Goal: Transaction & Acquisition: Purchase product/service

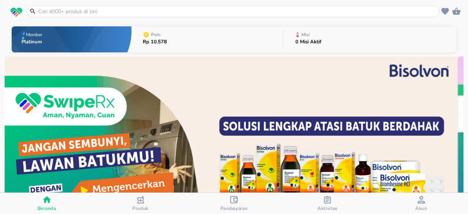
click at [232, 198] on icon "button" at bounding box center [234, 200] width 8 height 8
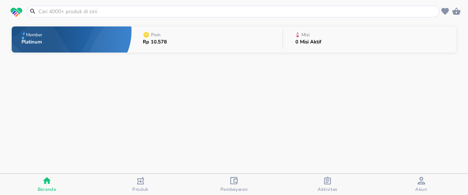
click at [82, 11] on input "text" at bounding box center [238, 12] width 400 height 8
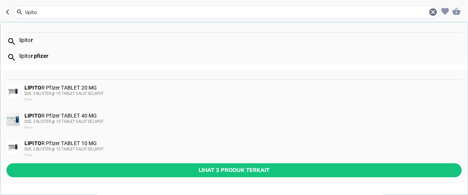
type input "[MEDICAL_DATA]"
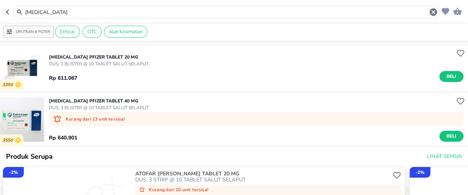
click at [91, 59] on p "[MEDICAL_DATA] Pfizer TABLET 20 MG" at bounding box center [99, 57] width 100 height 7
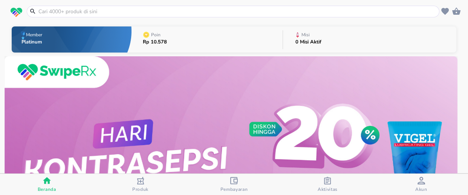
click at [58, 9] on input "text" at bounding box center [238, 12] width 400 height 8
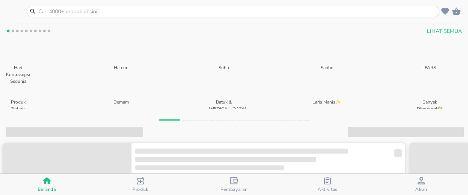
scroll to position [68, 0]
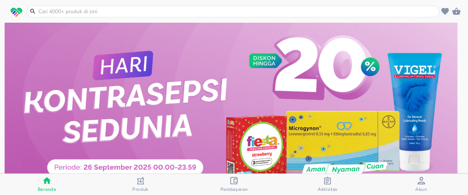
click at [233, 182] on icon "button" at bounding box center [234, 180] width 8 height 8
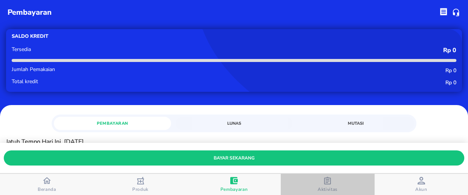
click at [328, 181] on icon "button" at bounding box center [327, 180] width 7 height 8
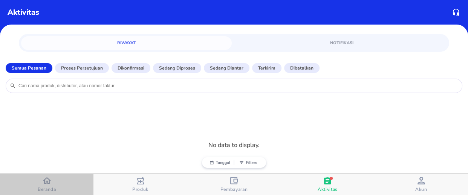
click at [49, 184] on icon "button" at bounding box center [47, 180] width 8 height 8
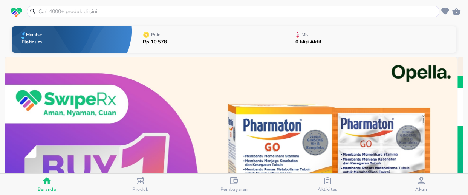
click at [101, 11] on input "text" at bounding box center [238, 12] width 400 height 8
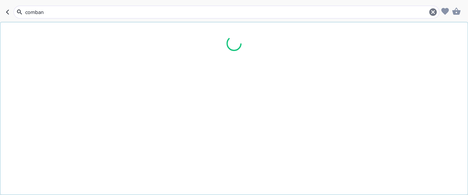
type input "combant"
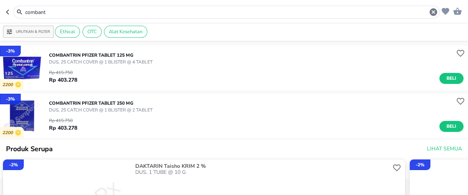
click at [73, 14] on input "combant" at bounding box center [227, 12] width 405 height 8
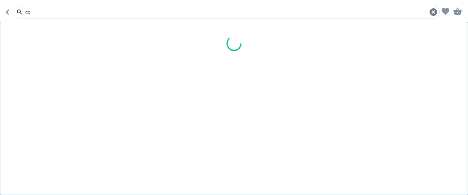
type input "c"
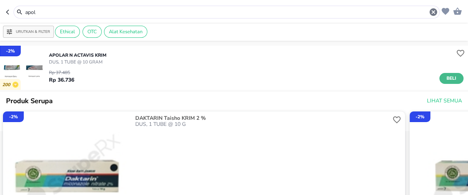
click at [452, 77] on span "Beli" at bounding box center [451, 78] width 13 height 8
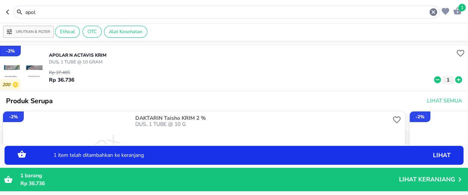
click at [455, 81] on icon at bounding box center [458, 79] width 7 height 7
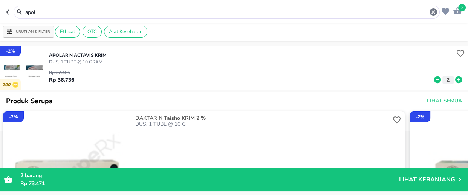
click at [64, 13] on input "apol" at bounding box center [227, 12] width 405 height 8
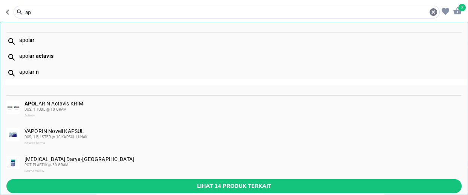
type input "a"
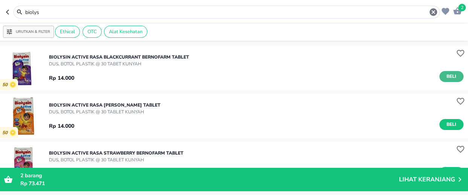
click at [445, 75] on span "Beli" at bounding box center [451, 76] width 13 height 8
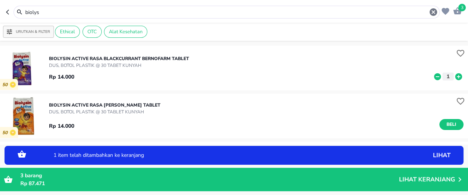
click at [455, 77] on icon at bounding box center [458, 76] width 7 height 7
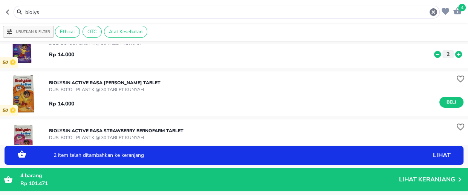
scroll to position [34, 0]
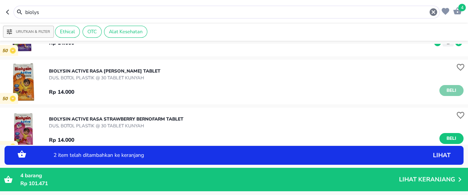
click at [445, 90] on span "Beli" at bounding box center [451, 90] width 13 height 8
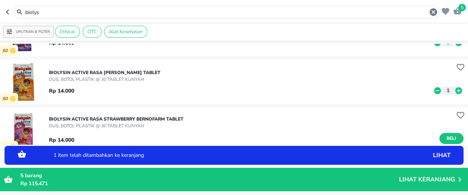
click at [454, 90] on icon at bounding box center [459, 90] width 10 height 8
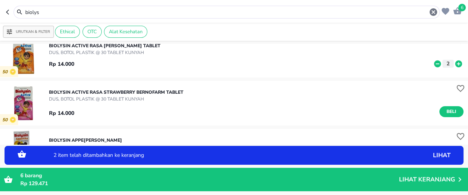
scroll to position [68, 0]
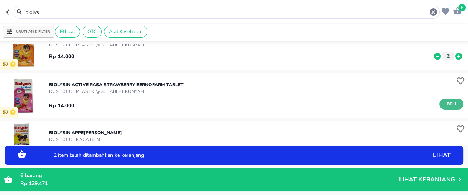
click at [440, 103] on button "Beli" at bounding box center [452, 103] width 24 height 11
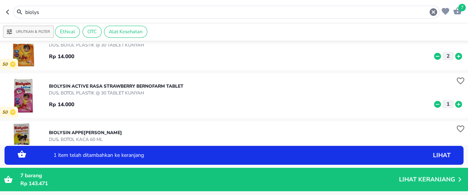
click at [455, 106] on icon at bounding box center [458, 103] width 7 height 7
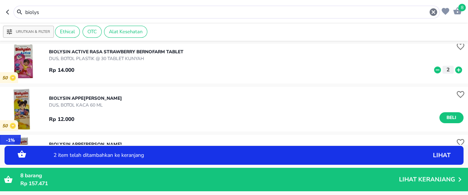
scroll to position [171, 0]
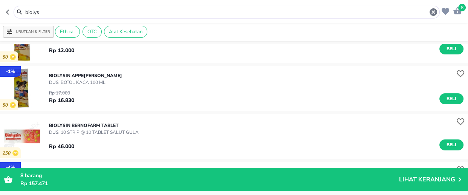
click at [72, 11] on input "biolys" at bounding box center [227, 12] width 405 height 8
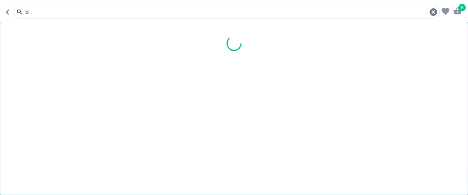
type input "b"
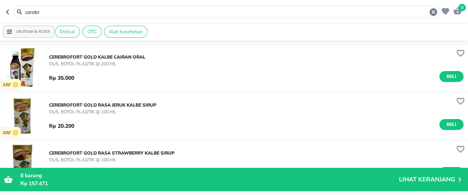
scroll to position [34, 0]
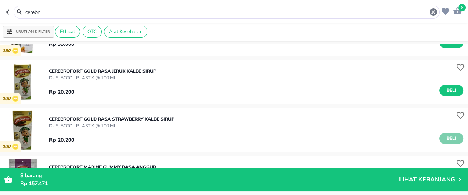
click at [445, 136] on span "Beli" at bounding box center [451, 138] width 13 height 8
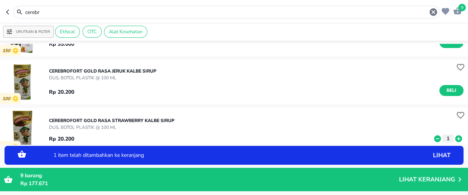
click at [454, 138] on icon at bounding box center [459, 138] width 10 height 8
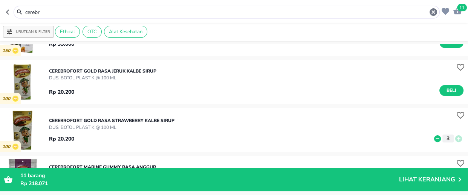
click at [45, 14] on input "cerebr" at bounding box center [227, 12] width 405 height 8
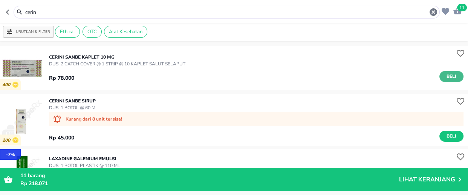
click at [450, 75] on span "Beli" at bounding box center [451, 76] width 13 height 8
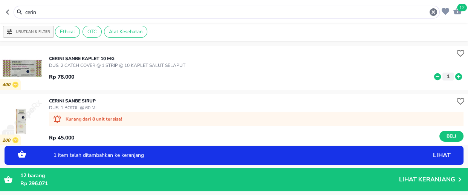
click at [455, 78] on icon at bounding box center [458, 76] width 7 height 7
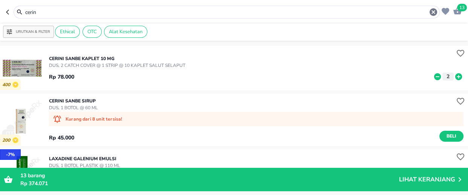
click at [54, 13] on input "cerin" at bounding box center [227, 12] width 405 height 8
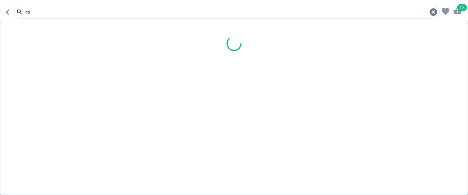
type input "c"
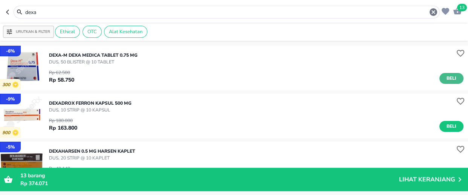
click at [454, 79] on button "Beli" at bounding box center [452, 78] width 24 height 11
click at [51, 13] on input "dexa" at bounding box center [227, 12] width 405 height 8
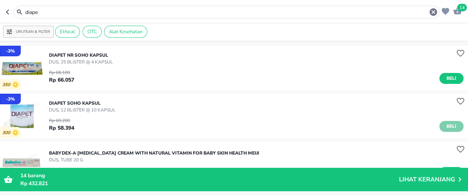
click at [445, 123] on span "Beli" at bounding box center [451, 126] width 13 height 8
click at [60, 13] on input "diape" at bounding box center [227, 12] width 405 height 8
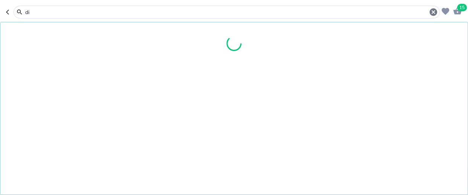
type input "d"
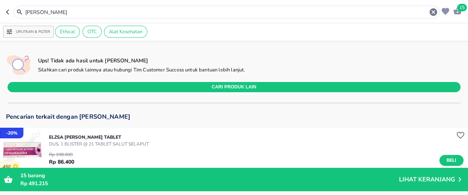
scroll to position [68, 0]
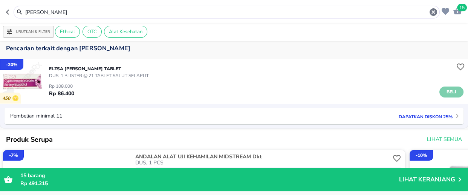
click at [445, 90] on span "Beli" at bounding box center [451, 92] width 13 height 8
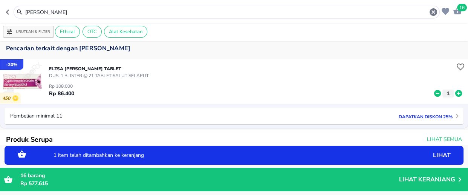
click at [455, 94] on icon at bounding box center [458, 93] width 7 height 7
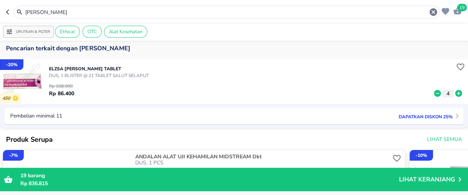
click at [43, 11] on input "[PERSON_NAME]" at bounding box center [227, 12] width 405 height 8
type input "e"
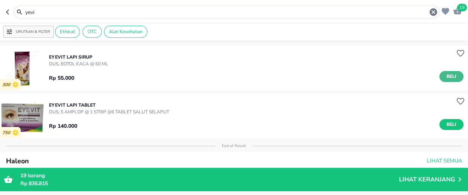
click at [449, 78] on span "Beli" at bounding box center [451, 76] width 13 height 8
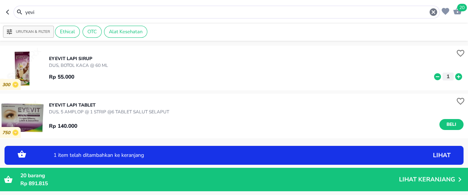
click at [455, 77] on icon at bounding box center [458, 76] width 7 height 7
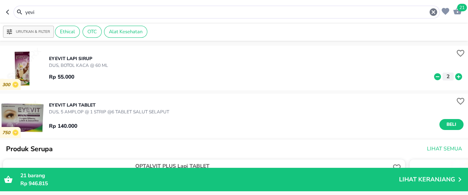
click at [50, 14] on input "yevi" at bounding box center [227, 12] width 405 height 8
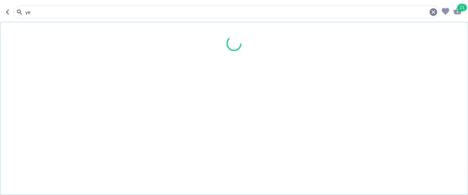
type input "y"
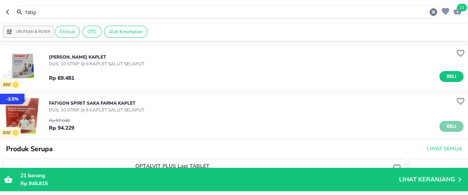
click at [447, 123] on span "Beli" at bounding box center [451, 126] width 13 height 8
click at [53, 12] on input "fatig" at bounding box center [227, 12] width 405 height 8
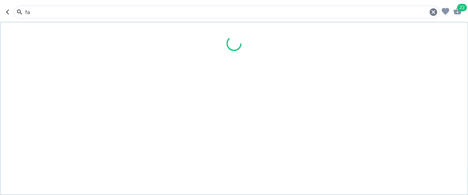
type input "f"
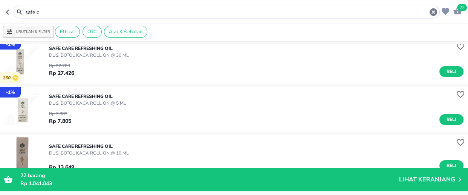
scroll to position [171, 0]
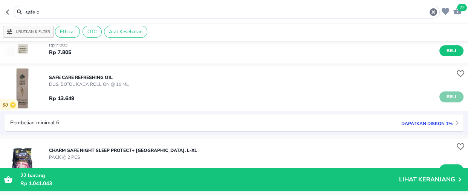
click at [447, 97] on span "Beli" at bounding box center [451, 97] width 13 height 8
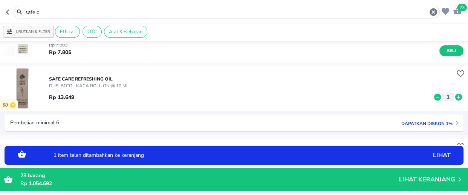
click at [454, 97] on icon at bounding box center [459, 97] width 10 height 8
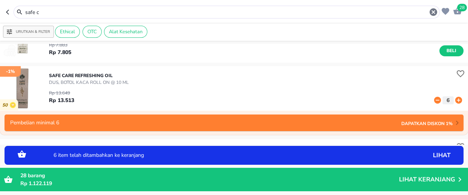
click at [455, 97] on icon at bounding box center [458, 100] width 7 height 7
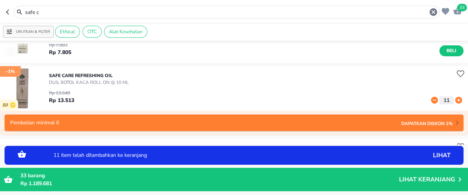
click at [455, 97] on icon at bounding box center [458, 100] width 7 height 7
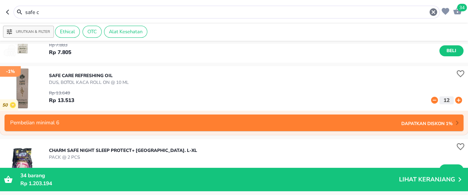
click at [51, 15] on input "safe c" at bounding box center [227, 12] width 405 height 8
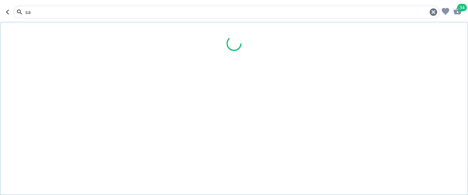
type input "s"
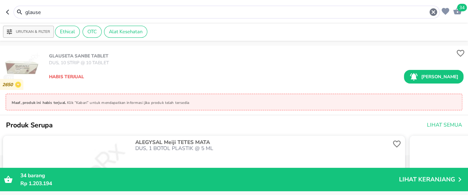
click at [56, 12] on input "glause" at bounding box center [227, 12] width 405 height 8
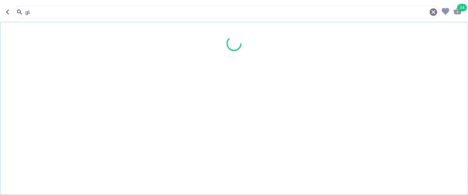
type input "g"
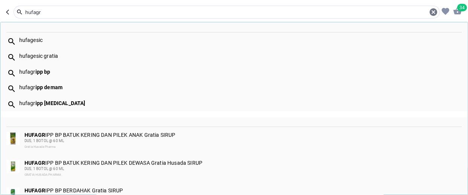
type input "hufagr"
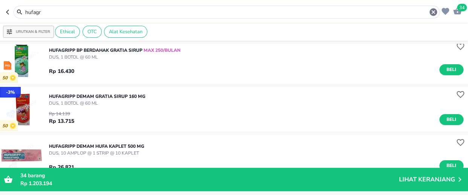
scroll to position [171, 0]
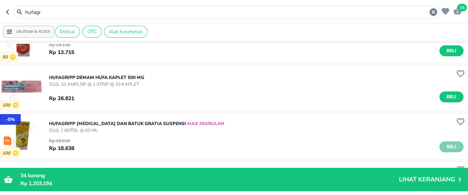
click at [451, 146] on span "Beli" at bounding box center [451, 147] width 13 height 8
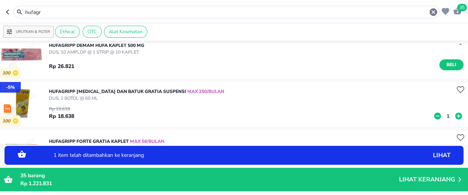
scroll to position [240, 0]
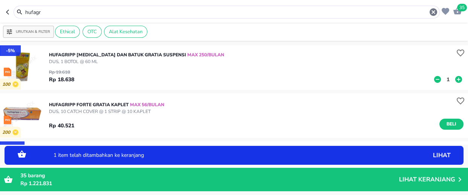
click at [445, 80] on p "1" at bounding box center [448, 79] width 7 height 8
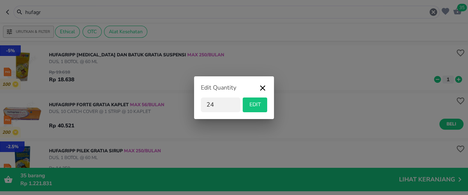
type input "24"
click at [253, 107] on span "EDIT" at bounding box center [255, 104] width 18 height 9
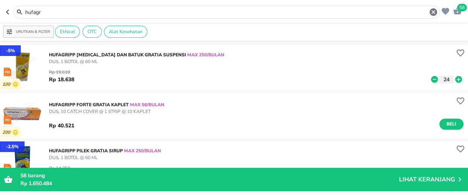
click at [54, 14] on input "hufagr" at bounding box center [227, 12] width 405 height 8
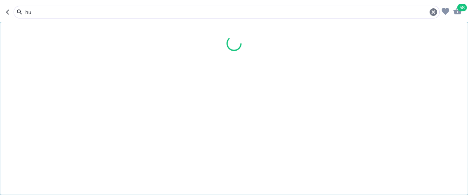
type input "h"
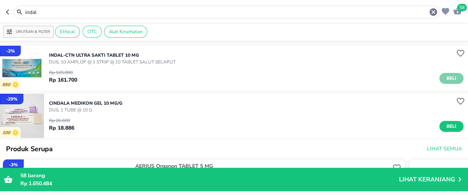
click at [445, 79] on span "Beli" at bounding box center [451, 78] width 13 height 8
click at [61, 11] on input "indal" at bounding box center [227, 12] width 405 height 8
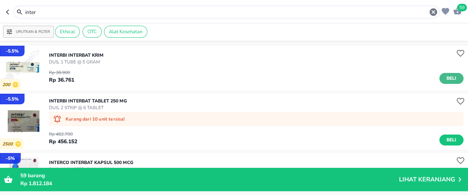
click at [445, 77] on span "Beli" at bounding box center [451, 78] width 13 height 8
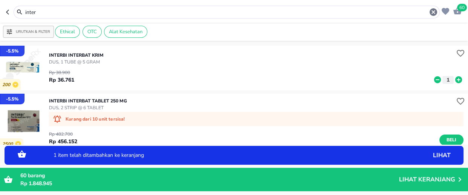
click at [455, 80] on icon at bounding box center [458, 79] width 7 height 7
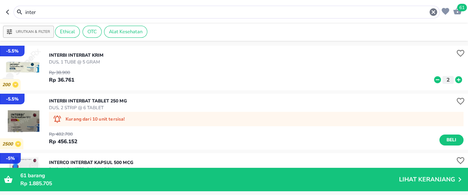
click at [49, 14] on input "inter" at bounding box center [227, 12] width 405 height 8
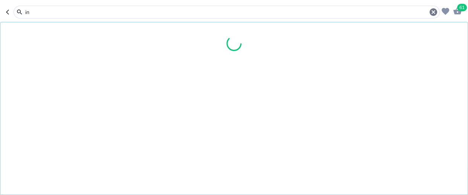
type input "i"
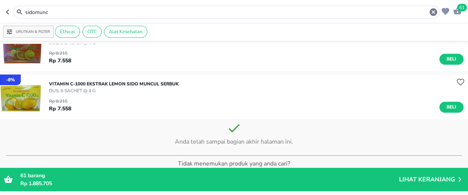
scroll to position [370, 0]
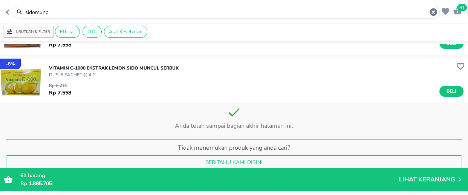
click at [67, 9] on input "sidomunc" at bounding box center [227, 12] width 405 height 8
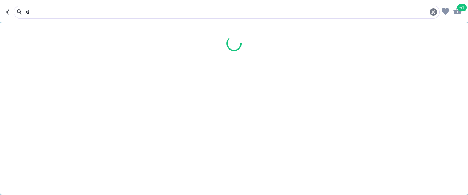
type input "s"
type input "lang"
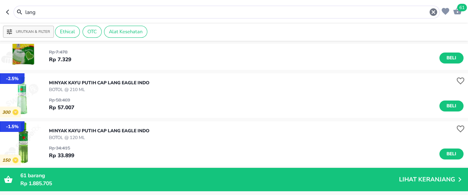
scroll to position [137, 0]
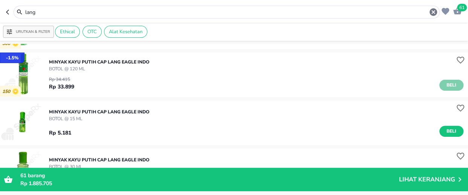
click at [446, 84] on span "Beli" at bounding box center [451, 85] width 13 height 8
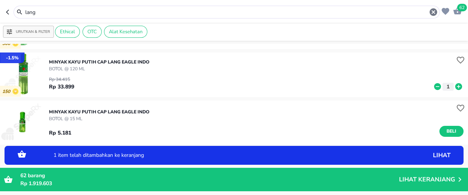
click at [455, 87] on icon at bounding box center [458, 86] width 7 height 7
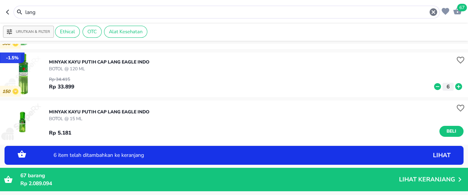
click at [458, 9] on span "67" at bounding box center [462, 8] width 10 height 8
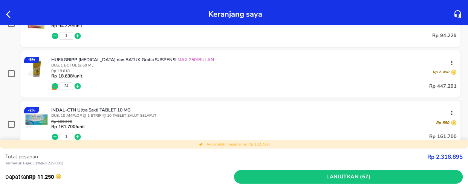
scroll to position [788, 0]
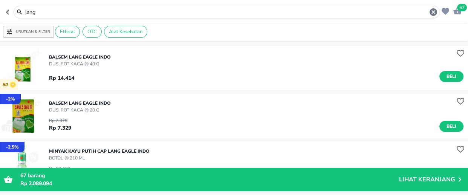
click at [59, 12] on input "lang" at bounding box center [227, 12] width 405 height 8
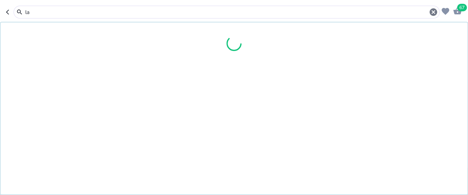
type input "l"
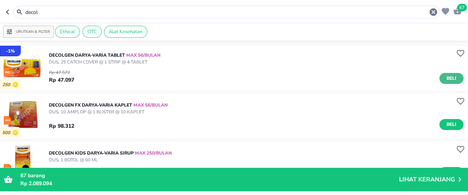
click at [445, 75] on span "Beli" at bounding box center [451, 78] width 13 height 8
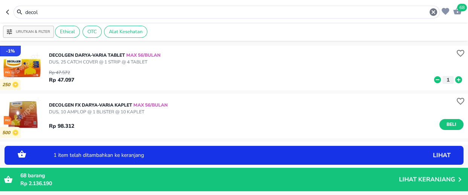
click at [455, 79] on icon at bounding box center [458, 79] width 7 height 7
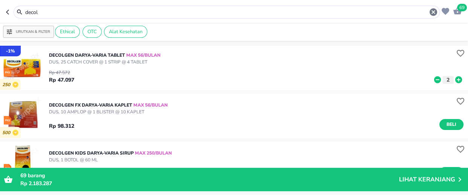
click at [59, 12] on input "decol" at bounding box center [227, 12] width 405 height 8
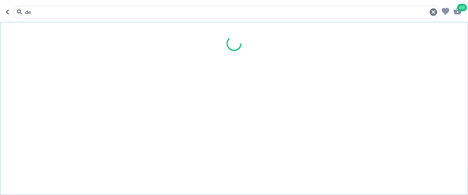
type input "d"
type input "paratus"
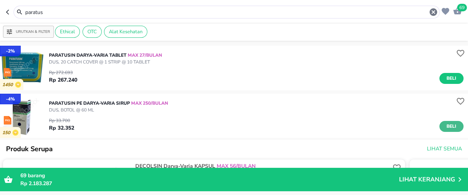
click at [445, 127] on span "Beli" at bounding box center [451, 126] width 13 height 8
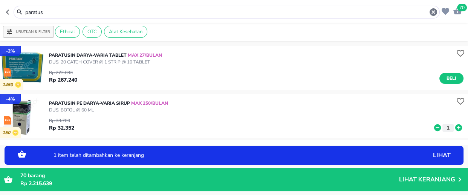
click at [455, 128] on icon at bounding box center [458, 127] width 7 height 7
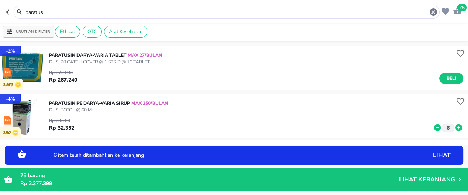
click at [455, 128] on icon at bounding box center [458, 127] width 7 height 7
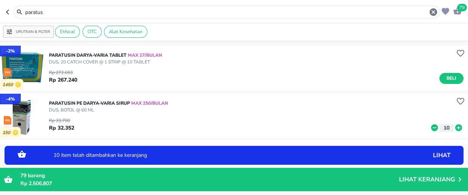
click at [455, 128] on icon at bounding box center [458, 127] width 7 height 7
click at [431, 128] on icon at bounding box center [434, 127] width 7 height 7
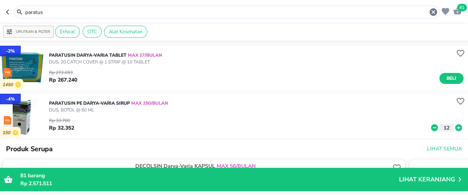
click at [464, 11] on span "81" at bounding box center [462, 8] width 10 height 8
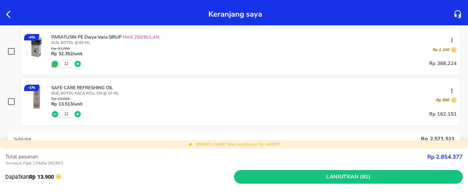
scroll to position [1028, 0]
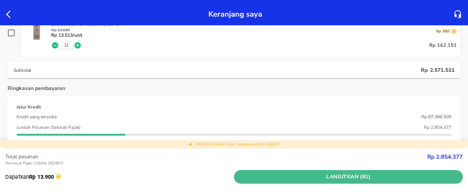
click at [313, 178] on span "Lanjutkan (81)" at bounding box center [348, 176] width 223 height 9
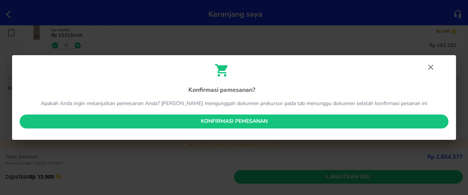
click at [245, 121] on span "Konfirmasi pemesanan" at bounding box center [234, 120] width 417 height 9
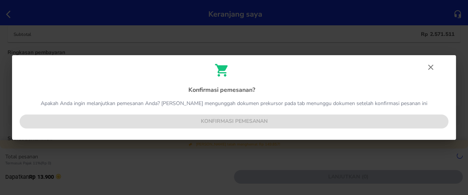
scroll to position [992, 0]
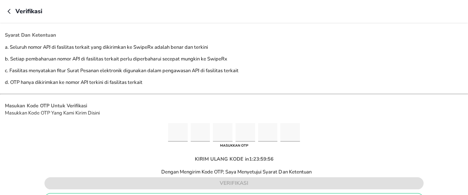
click at [180, 131] on input "Please enter OTP character 1" at bounding box center [178, 132] width 20 height 18
type input "4"
type input "3"
type input "5"
type input "9"
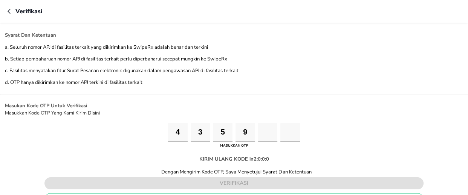
type input "9"
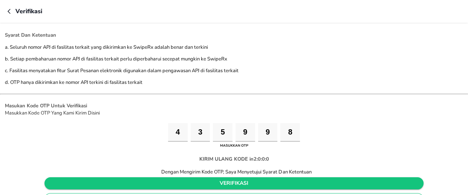
type input "8"
click at [223, 178] on span "verifikasi" at bounding box center [234, 182] width 367 height 9
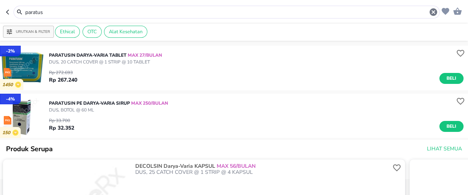
click at [45, 11] on input "paratus" at bounding box center [227, 12] width 405 height 8
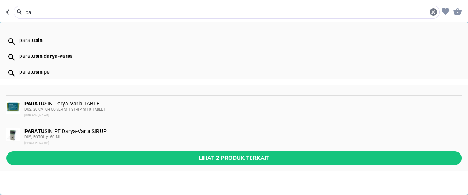
type input "p"
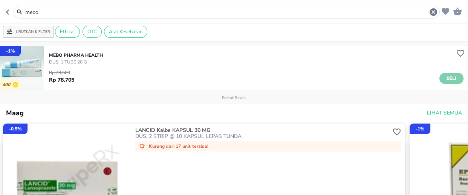
click at [446, 78] on span "Beli" at bounding box center [451, 78] width 13 height 8
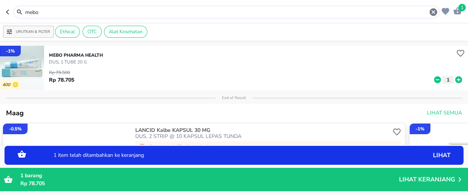
click at [454, 80] on icon at bounding box center [459, 79] width 10 height 8
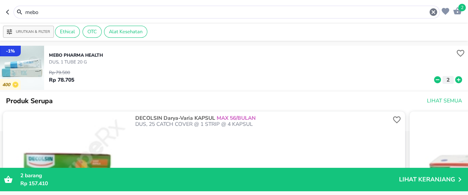
click at [50, 9] on input "mebo" at bounding box center [227, 12] width 405 height 8
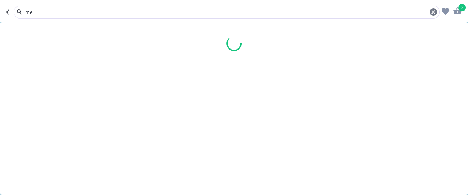
type input "m"
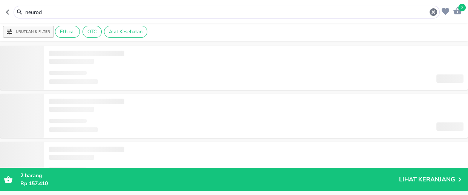
click at [51, 12] on input "neurod" at bounding box center [227, 12] width 405 height 8
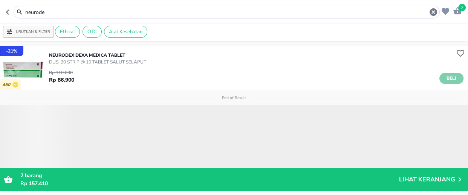
click at [449, 76] on span "Beli" at bounding box center [451, 78] width 13 height 8
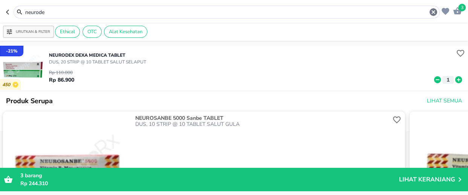
click at [52, 12] on input "neurode" at bounding box center [227, 12] width 405 height 8
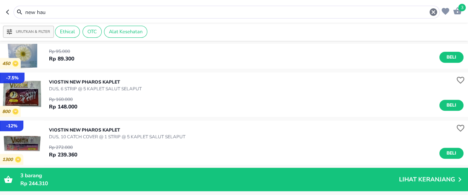
scroll to position [411, 0]
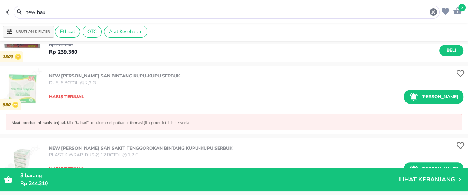
click at [62, 13] on input "new hau" at bounding box center [227, 12] width 405 height 8
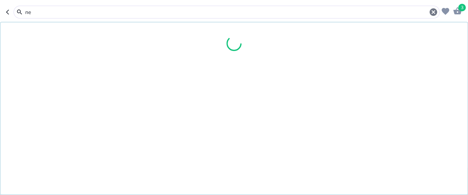
type input "n"
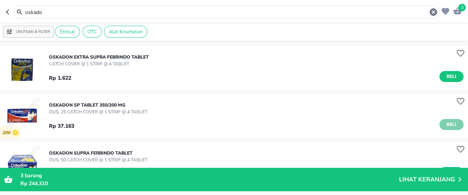
click at [445, 123] on span "Beli" at bounding box center [451, 124] width 13 height 8
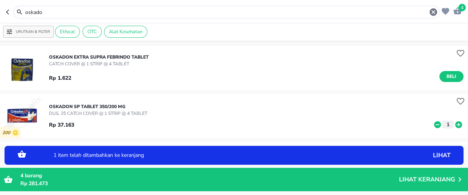
click at [455, 125] on icon at bounding box center [458, 124] width 7 height 7
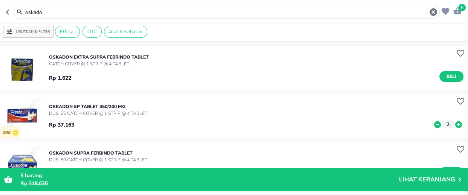
click at [67, 14] on input "oskado" at bounding box center [227, 12] width 405 height 8
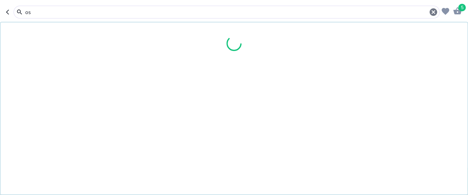
type input "o"
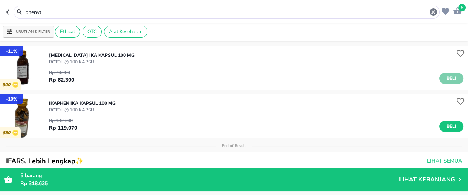
click at [445, 79] on span "Beli" at bounding box center [451, 78] width 13 height 8
click at [53, 14] on input "phenyt" at bounding box center [227, 12] width 405 height 8
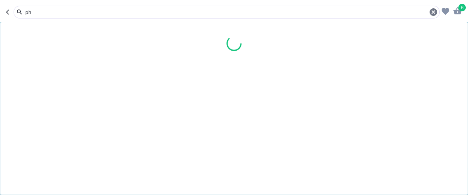
type input "p"
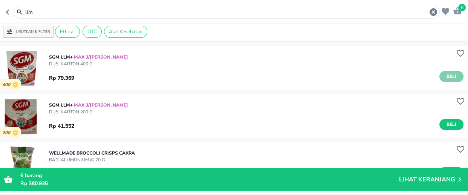
click at [447, 77] on span "Beli" at bounding box center [451, 76] width 13 height 8
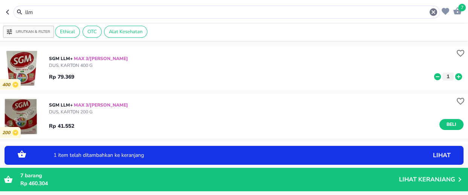
click at [455, 77] on icon at bounding box center [458, 76] width 7 height 7
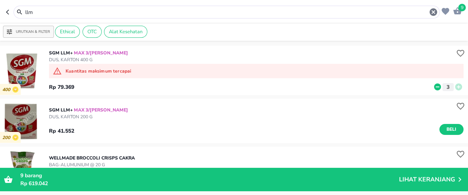
click at [45, 12] on input "llm" at bounding box center [227, 12] width 405 height 8
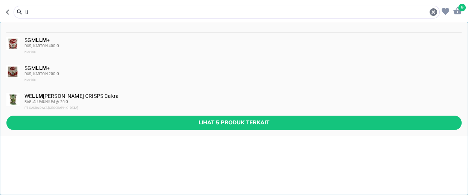
type input "l"
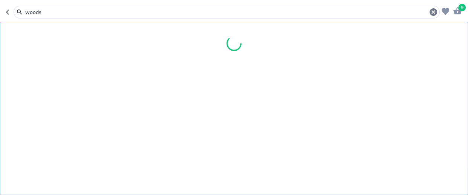
type input "woods"
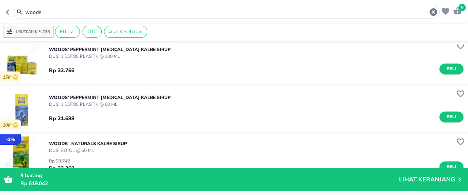
scroll to position [377, 0]
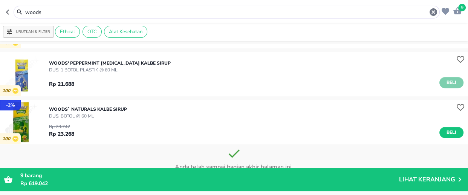
click at [445, 83] on span "Beli" at bounding box center [451, 82] width 13 height 8
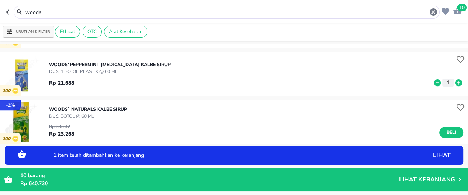
click at [455, 83] on icon at bounding box center [458, 82] width 7 height 7
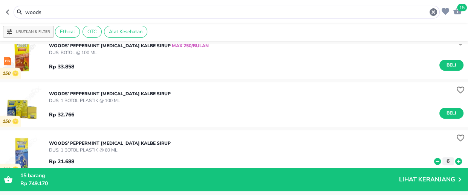
scroll to position [308, 0]
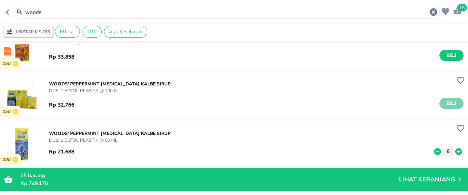
click at [445, 100] on span "Beli" at bounding box center [451, 103] width 13 height 8
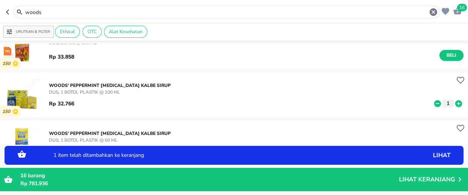
click at [455, 104] on icon at bounding box center [458, 103] width 7 height 7
click at [454, 103] on icon at bounding box center [459, 103] width 10 height 8
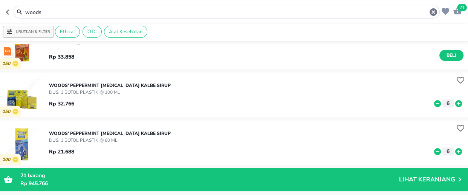
click at [463, 8] on span "21" at bounding box center [462, 8] width 10 height 8
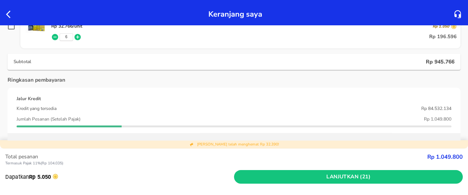
scroll to position [480, 0]
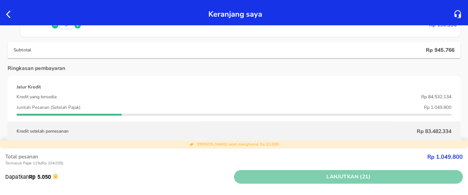
click at [326, 175] on span "Lanjutkan (21)" at bounding box center [348, 176] width 223 height 9
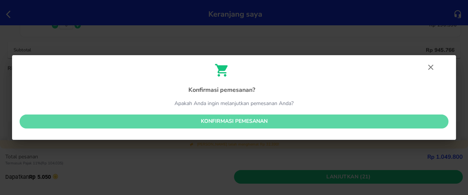
click at [243, 121] on span "Konfirmasi pemesanan" at bounding box center [234, 120] width 417 height 9
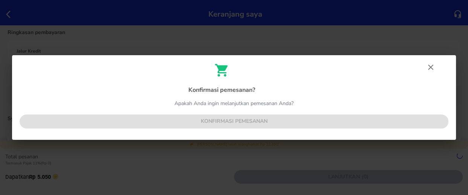
scroll to position [444, 0]
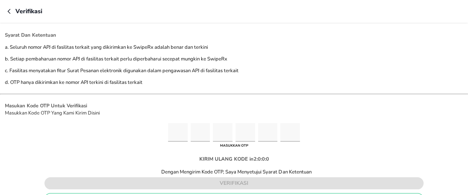
click at [174, 128] on input "Please enter OTP character 1" at bounding box center [178, 132] width 20 height 18
type input "6"
type input "7"
type input "8"
type input "0"
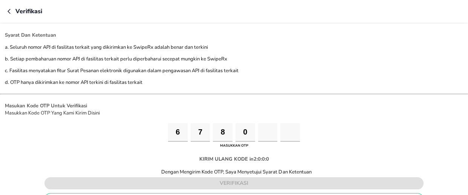
type input "0"
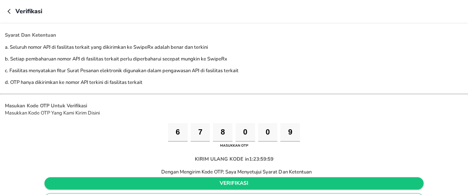
type input "9"
click at [240, 181] on span "verifikasi" at bounding box center [234, 182] width 367 height 9
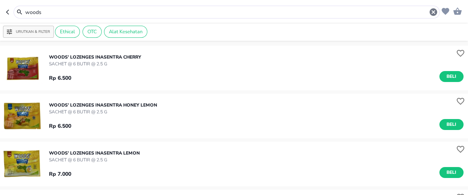
click at [52, 10] on input "woods" at bounding box center [227, 12] width 405 height 8
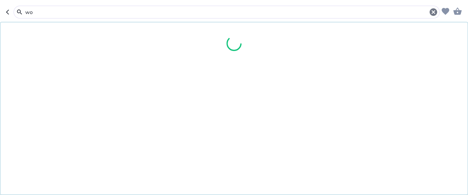
type input "w"
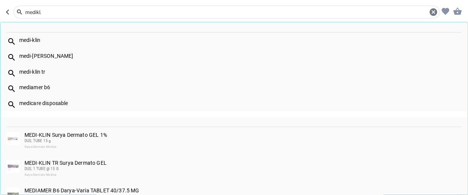
type input "medikl"
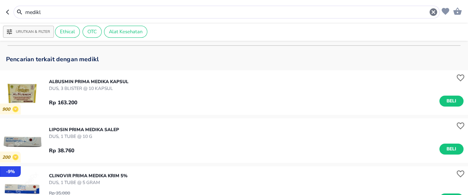
scroll to position [103, 0]
